Goal: Information Seeking & Learning: Learn about a topic

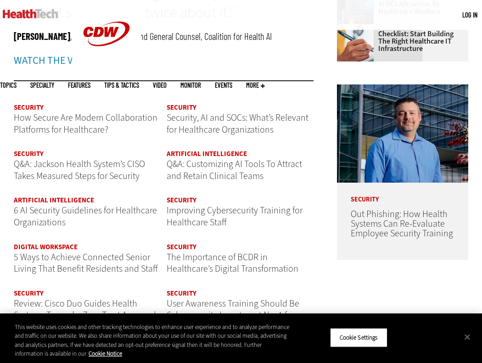
scroll to position [974, 0]
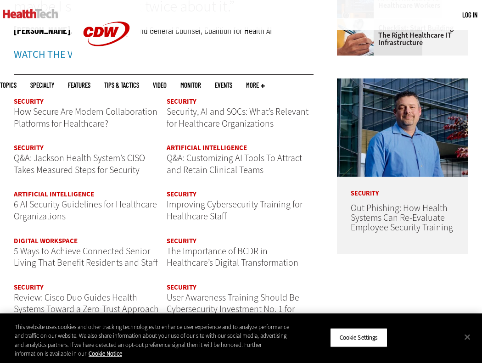
click at [17, 82] on span "Topics" at bounding box center [8, 85] width 17 height 7
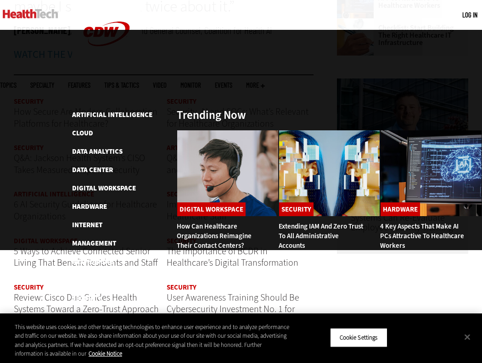
click at [102, 202] on ul "Artificial Intelligence Cloud Data Analytics Data Center Digital Workspace Hard…" at bounding box center [120, 215] width 96 height 213
click at [100, 275] on link "Patient-Centered Care" at bounding box center [110, 279] width 77 height 9
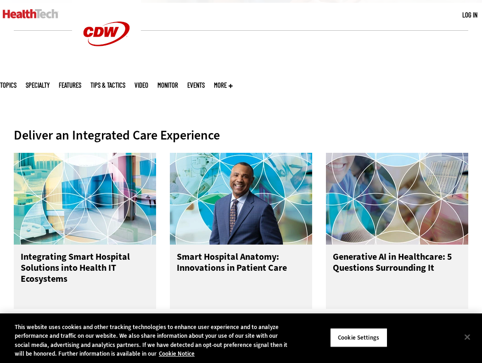
scroll to position [452, 0]
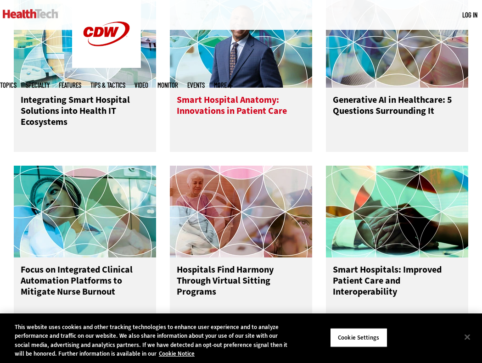
click at [228, 122] on h3 "Smart Hospital Anatomy: Innovations in Patient Care" at bounding box center [241, 113] width 128 height 37
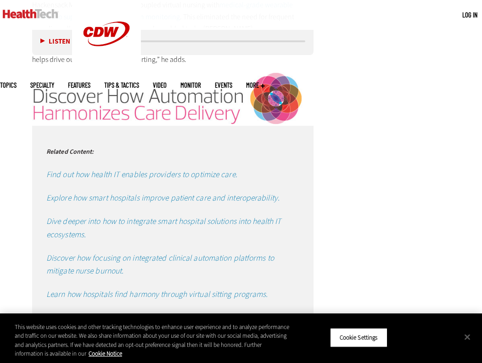
scroll to position [1446, 0]
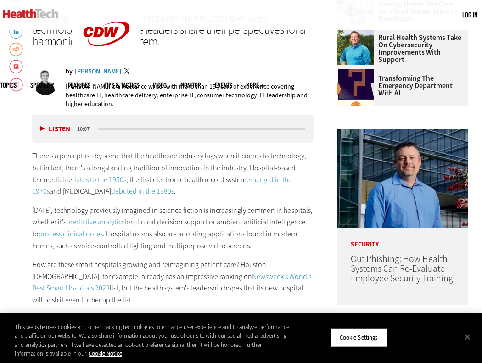
scroll to position [0, 0]
